Goal: Find specific page/section

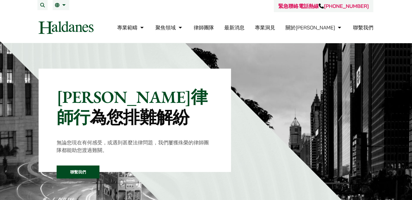
click at [214, 26] on link "律師團隊" at bounding box center [204, 27] width 20 height 6
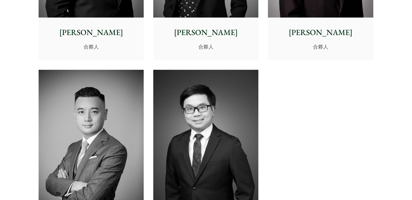
scroll to position [1241, 0]
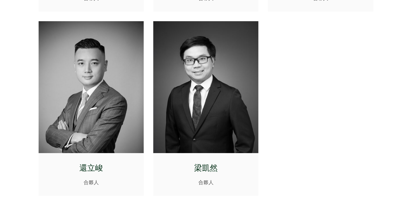
click at [89, 166] on p "還立峻" at bounding box center [91, 168] width 96 height 12
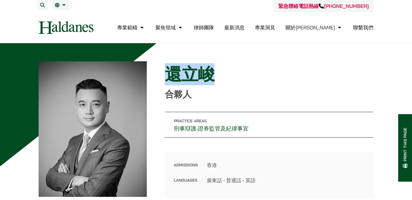
drag, startPoint x: 218, startPoint y: 68, endPoint x: 163, endPoint y: 71, distance: 54.8
click at [164, 71] on div "Home » Lawyers » 還立峻 還立峻 合夥人 Practice Areas 刑事辯護 • 證券監管及紀律事宜 Admissions 香港 Lang…" at bounding box center [206, 129] width 335 height 137
copy h1 "還立峻"
